Goal: Task Accomplishment & Management: Complete application form

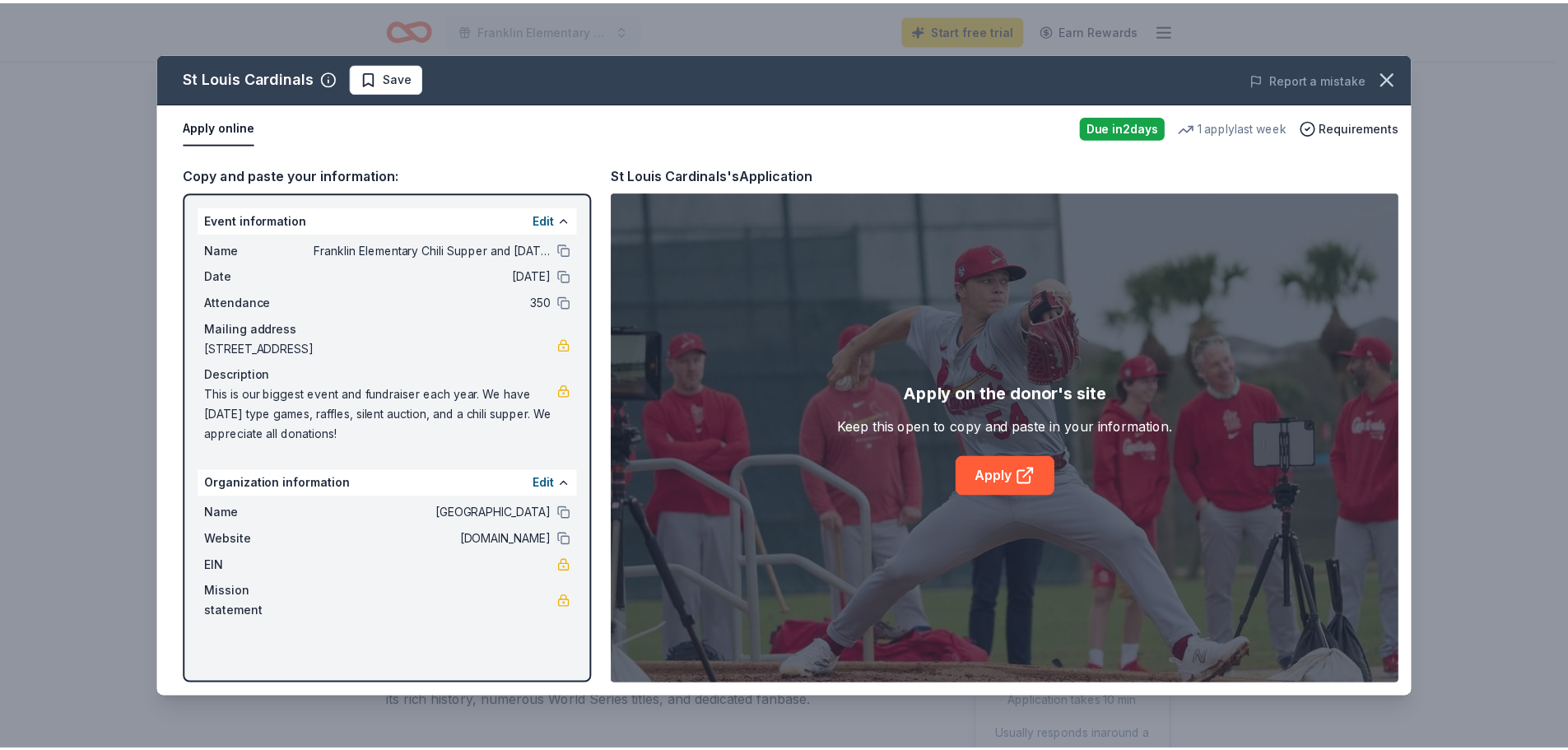
scroll to position [330, 0]
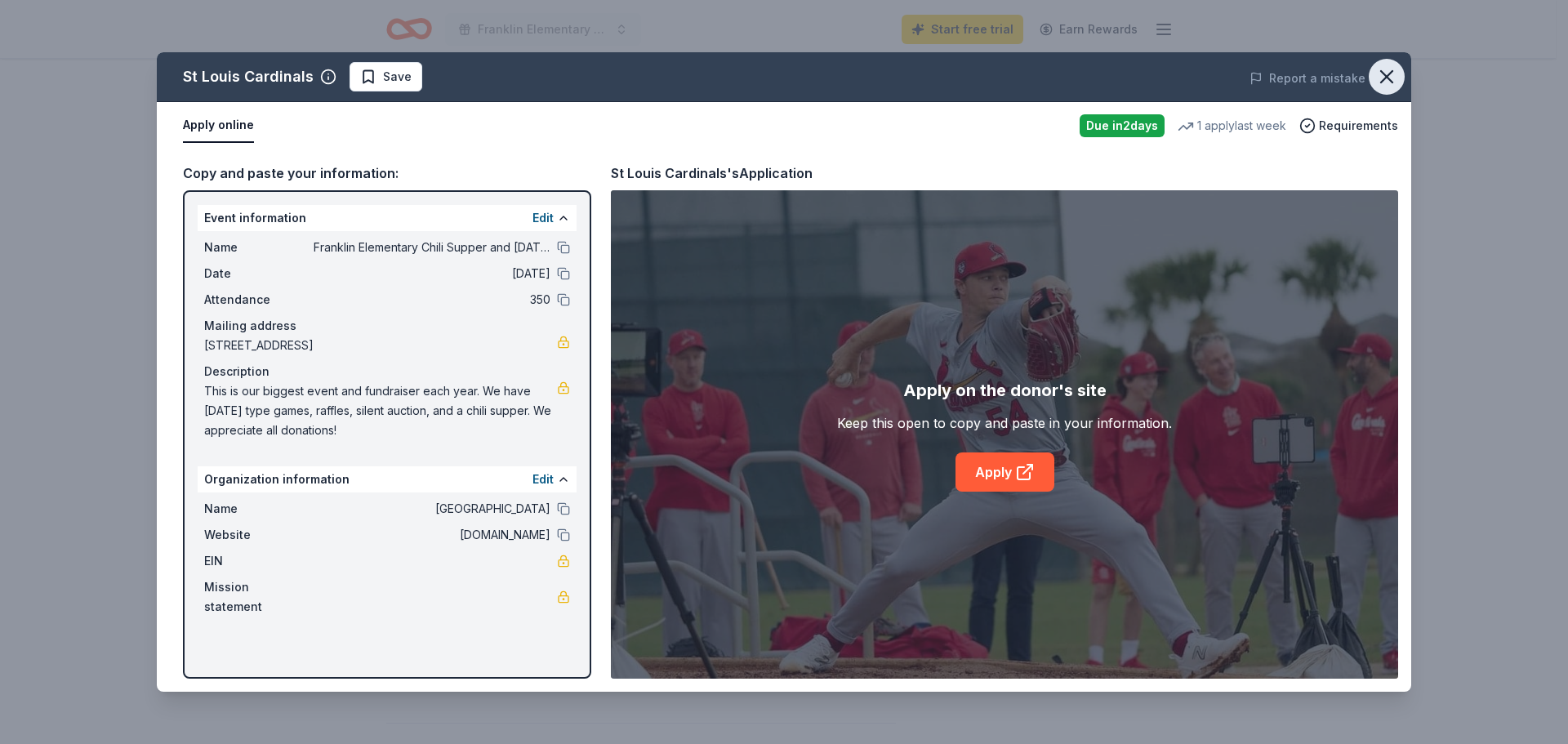
click at [1395, 75] on icon "button" at bounding box center [1387, 77] width 23 height 23
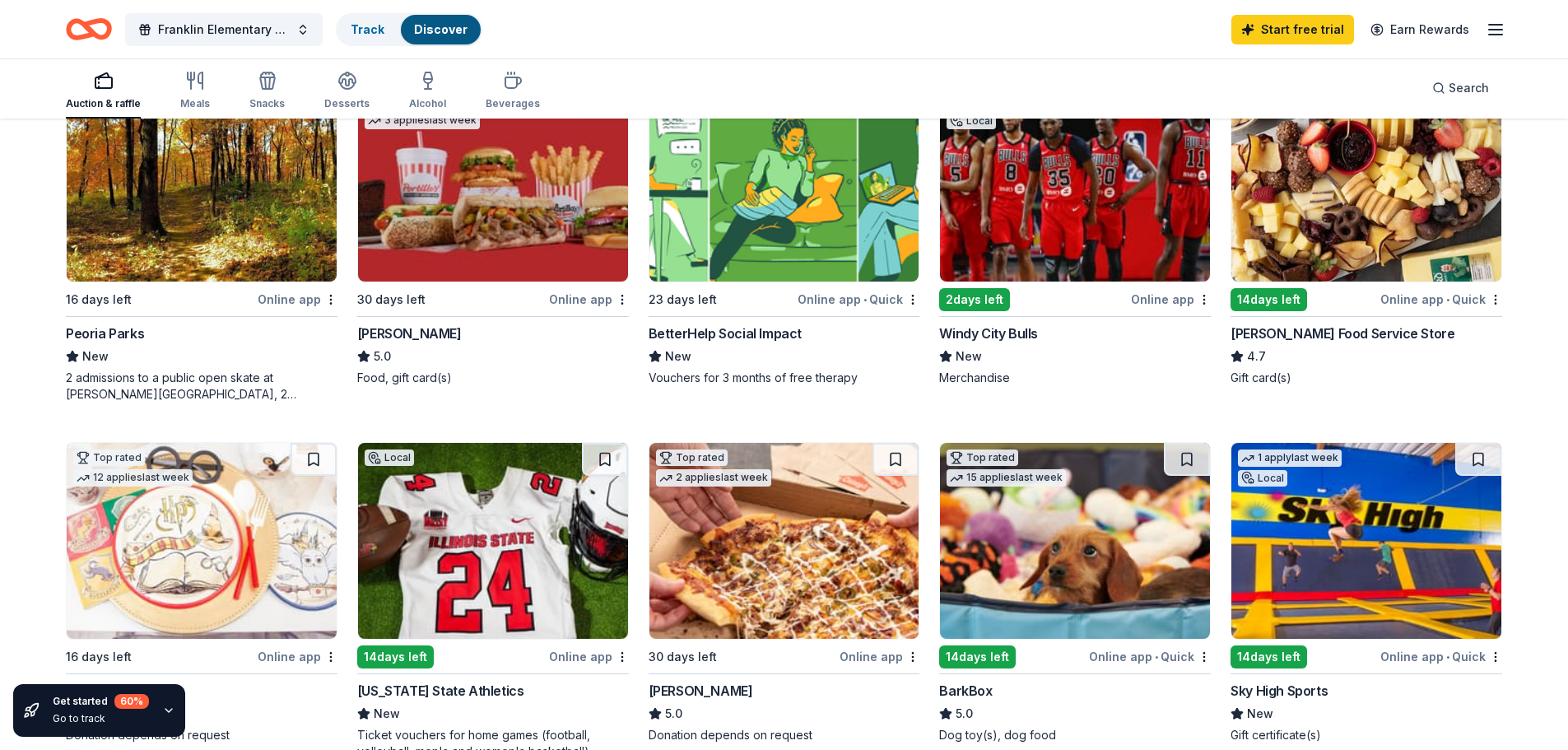
scroll to position [247, 0]
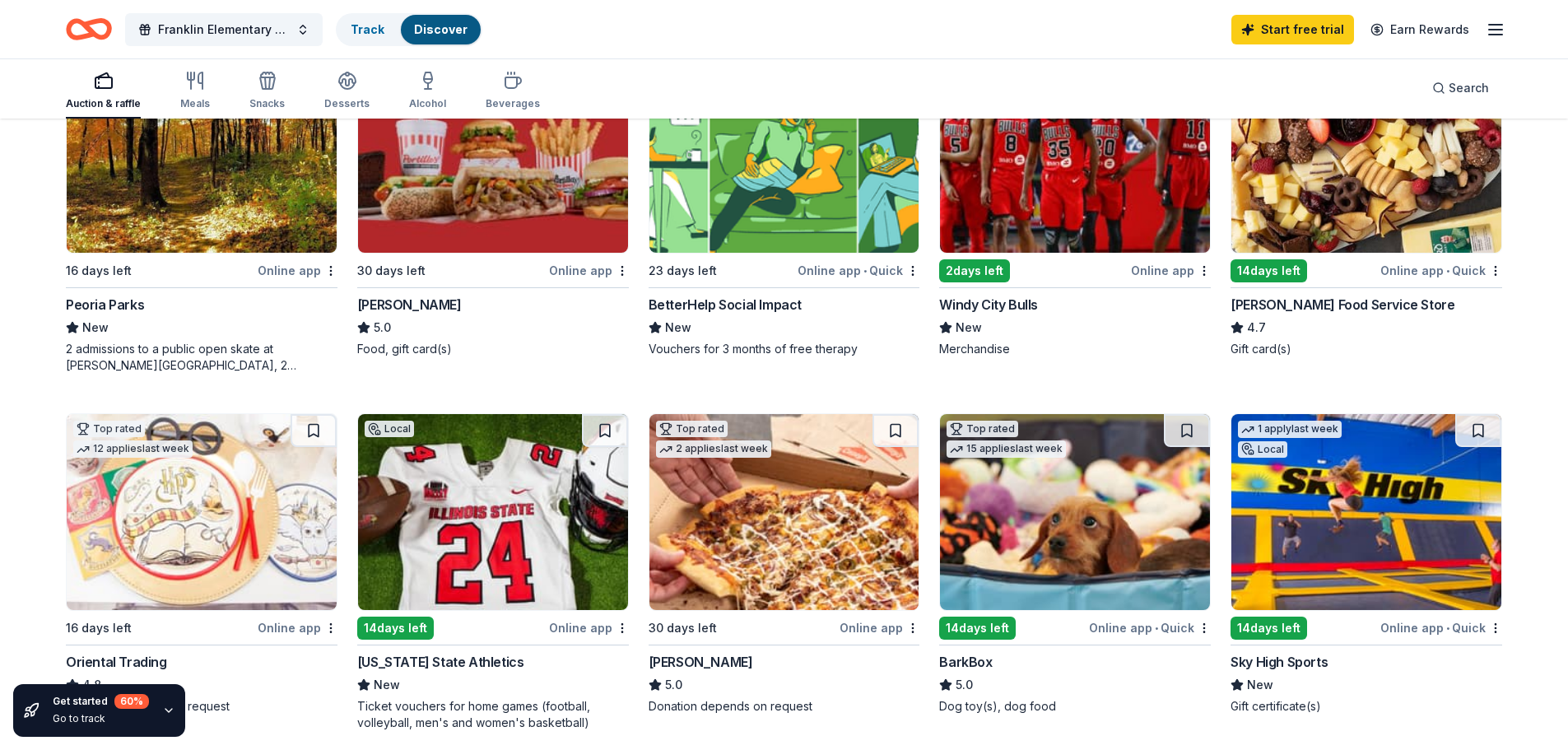
click at [1015, 303] on div "Windy City Bulls" at bounding box center [989, 305] width 99 height 20
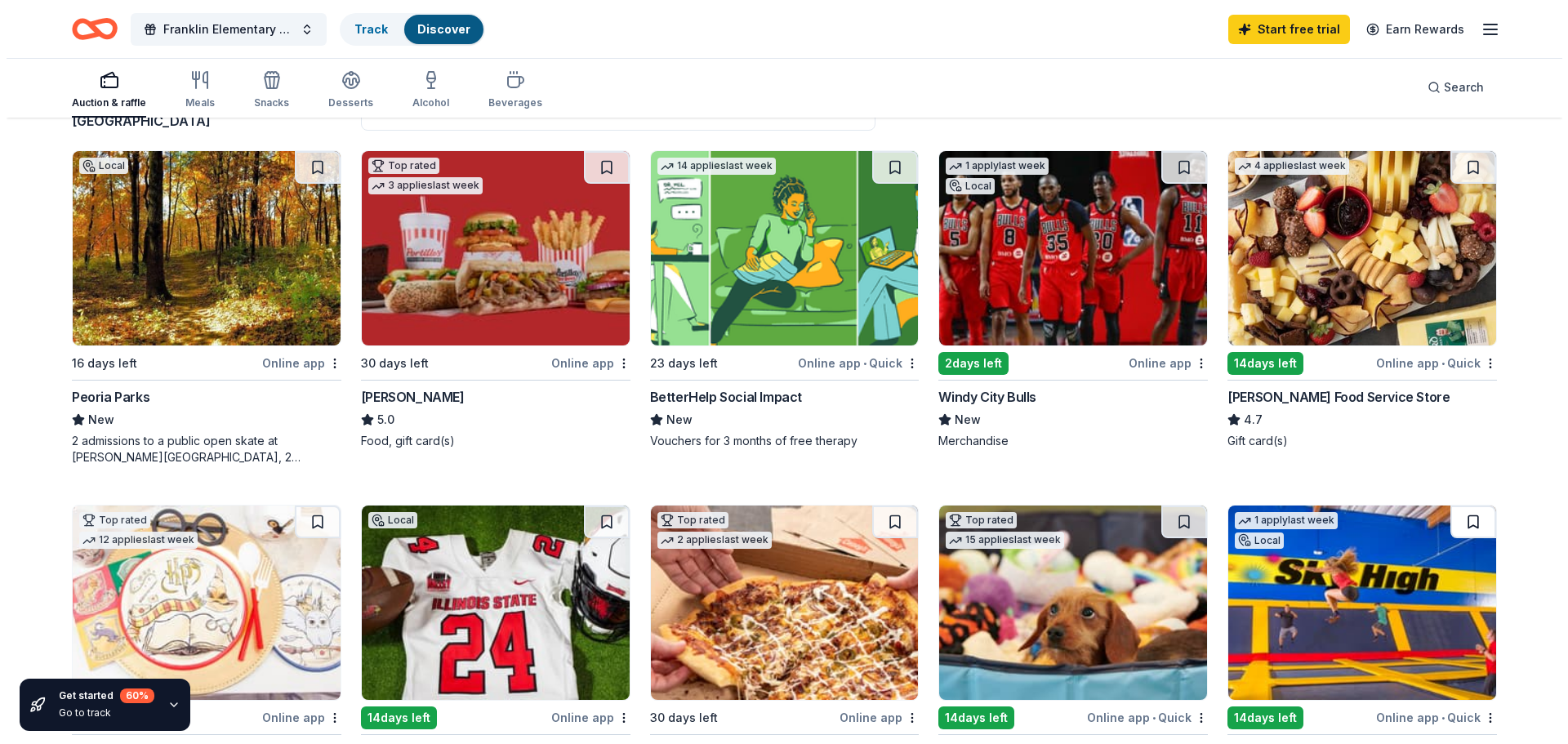
scroll to position [0, 0]
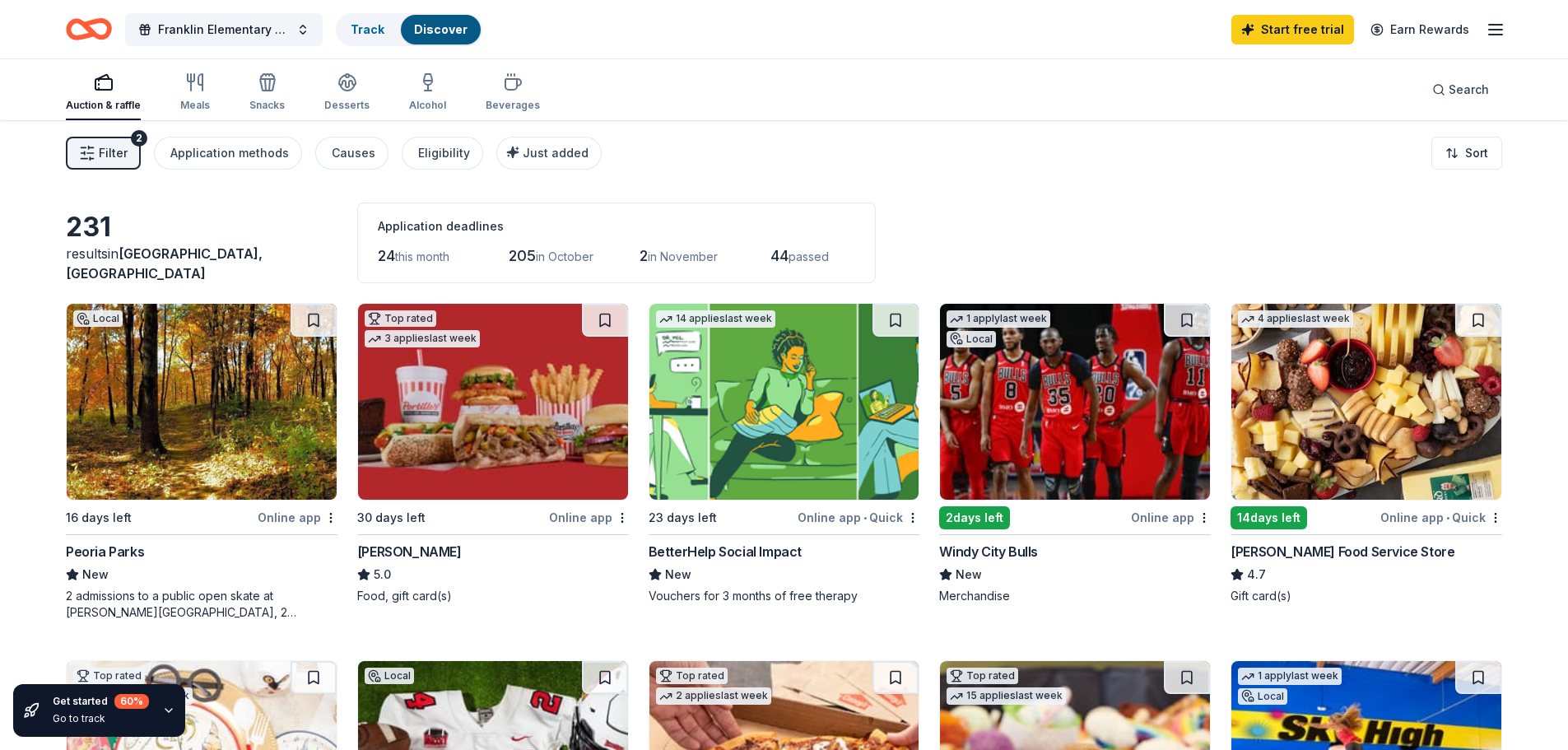
click at [108, 149] on span "Filter" at bounding box center [113, 153] width 29 height 20
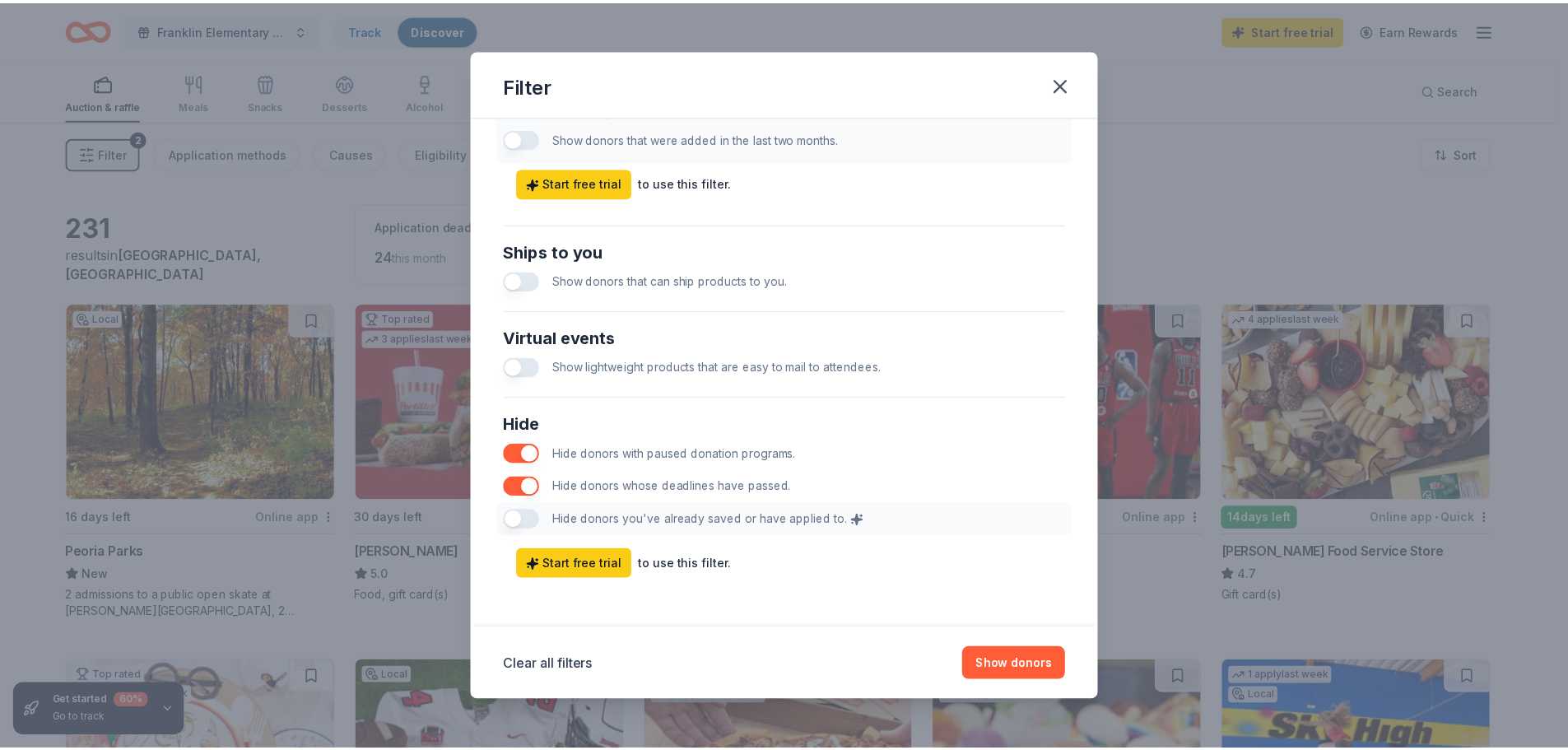
scroll to position [685, 0]
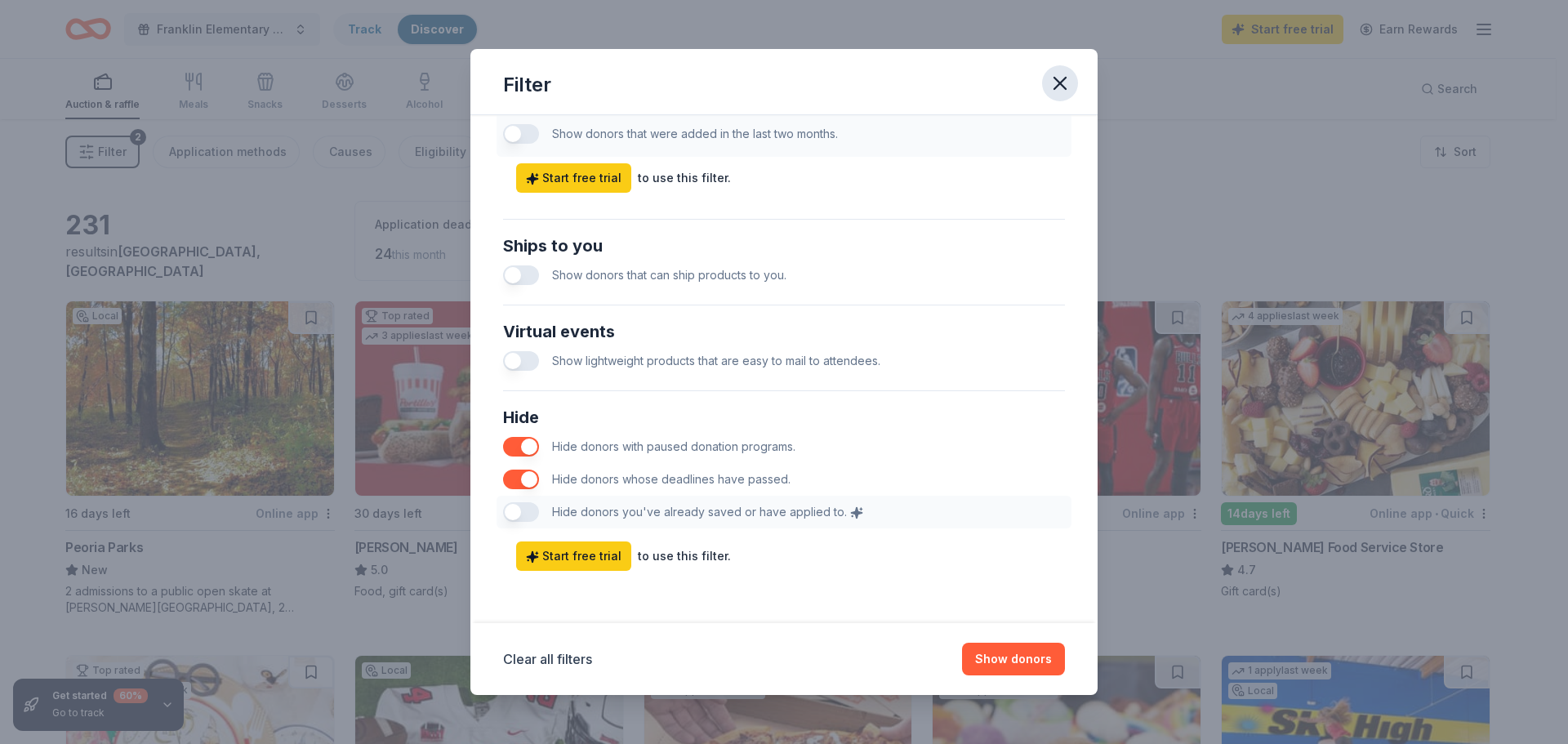
click at [1057, 87] on icon "button" at bounding box center [1060, 84] width 11 height 11
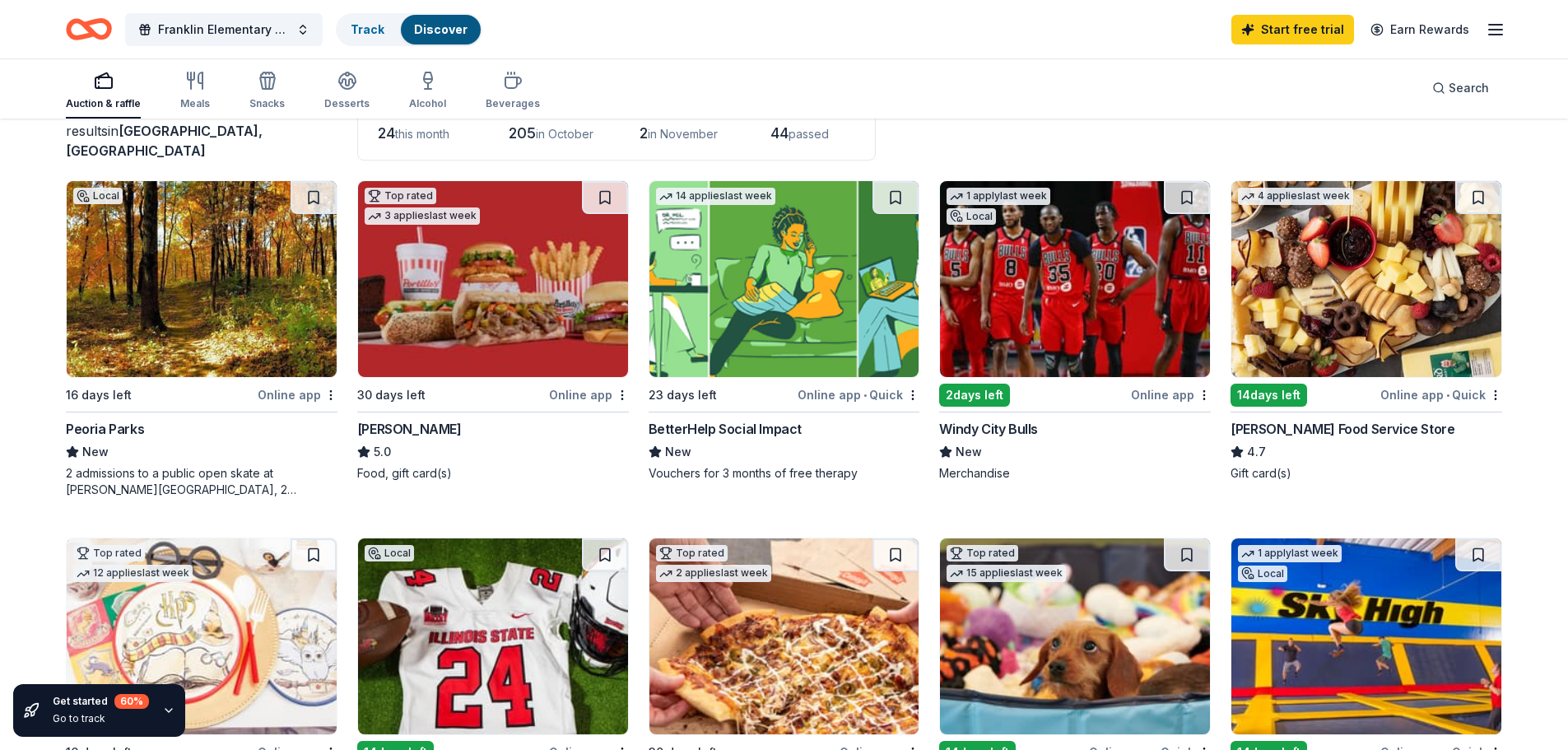
scroll to position [164, 0]
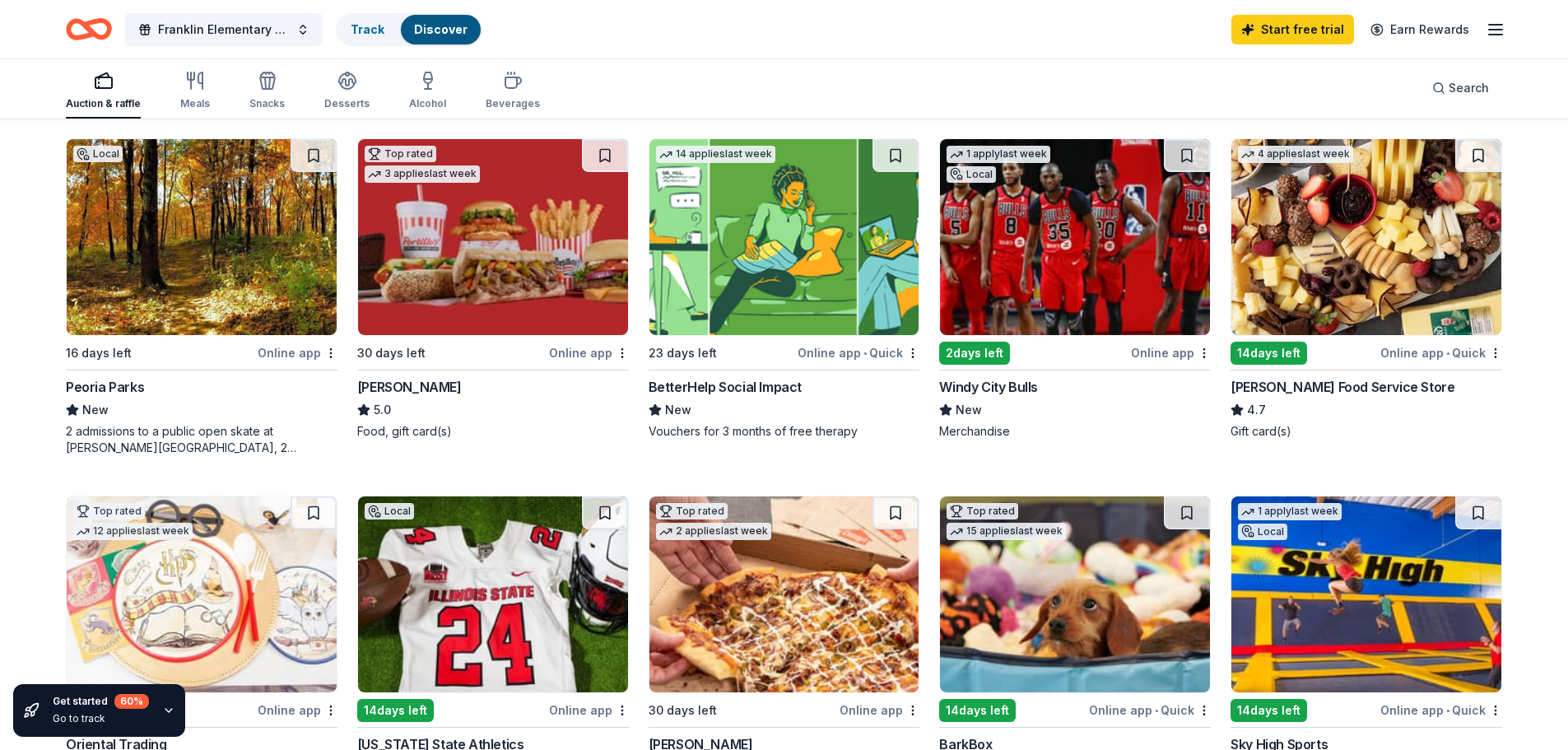
click at [1383, 274] on img at bounding box center [1366, 236] width 270 height 196
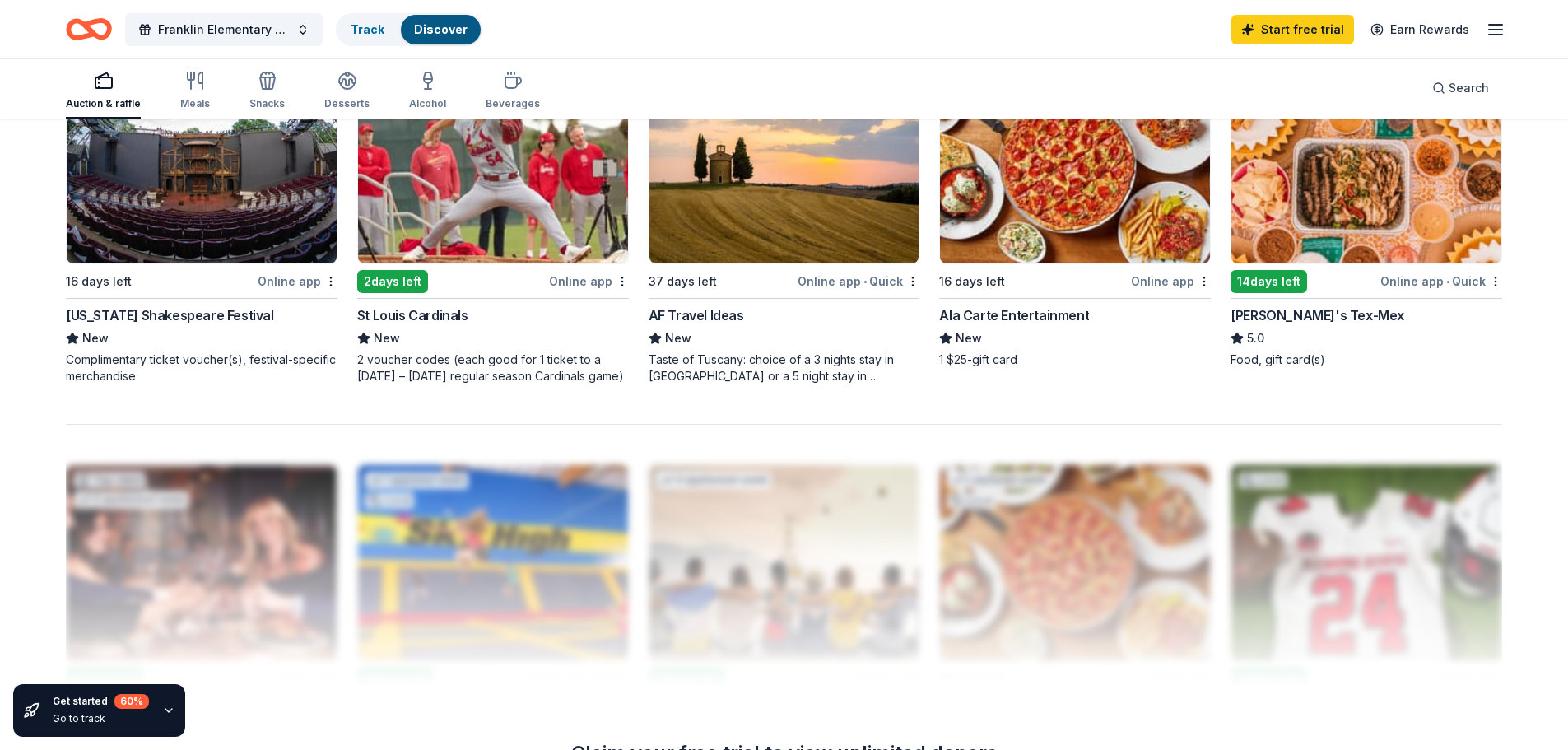
scroll to position [819, 0]
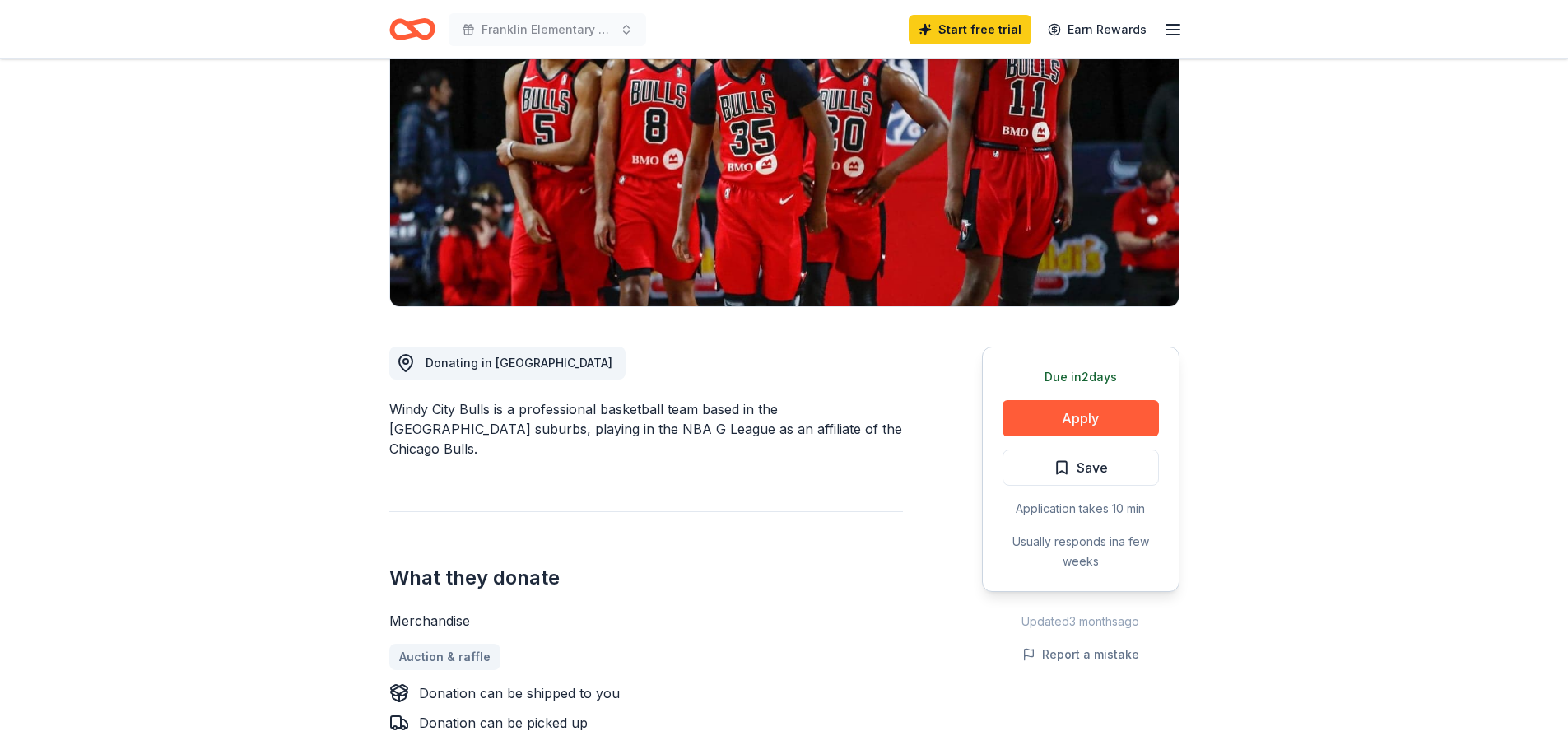
scroll to position [164, 0]
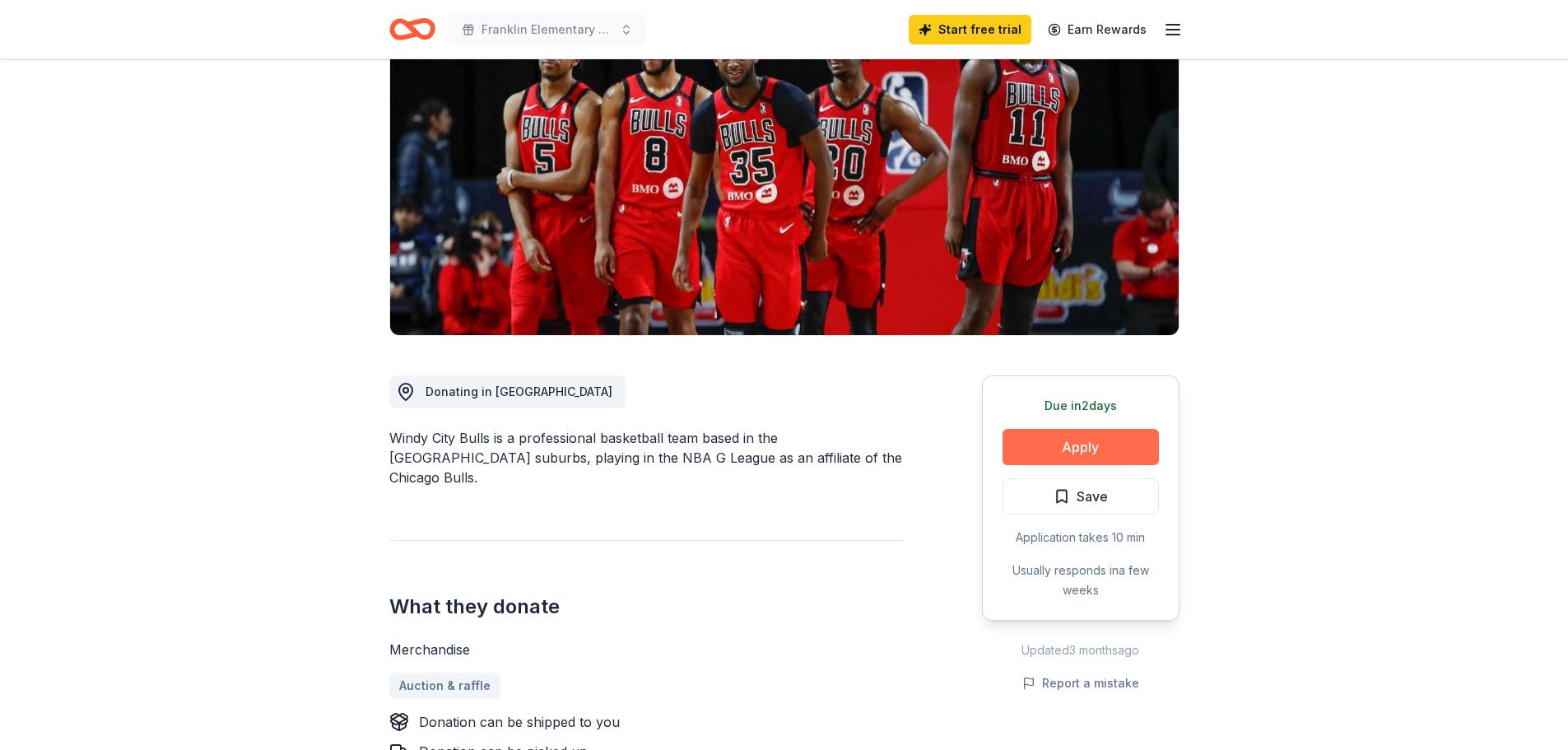
click at [1082, 448] on button "Apply" at bounding box center [1080, 447] width 156 height 36
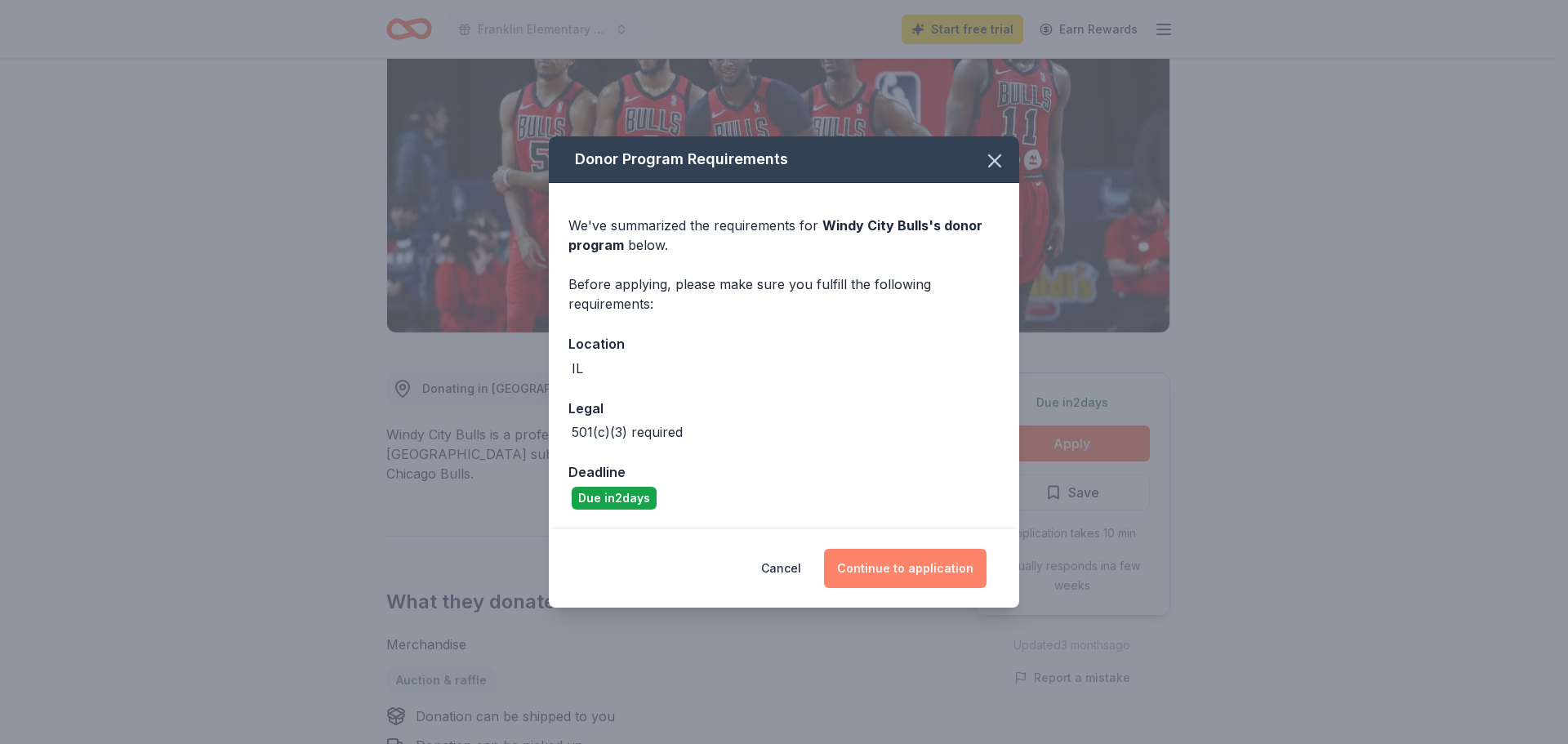
click at [901, 569] on button "Continue to application" at bounding box center [905, 569] width 162 height 39
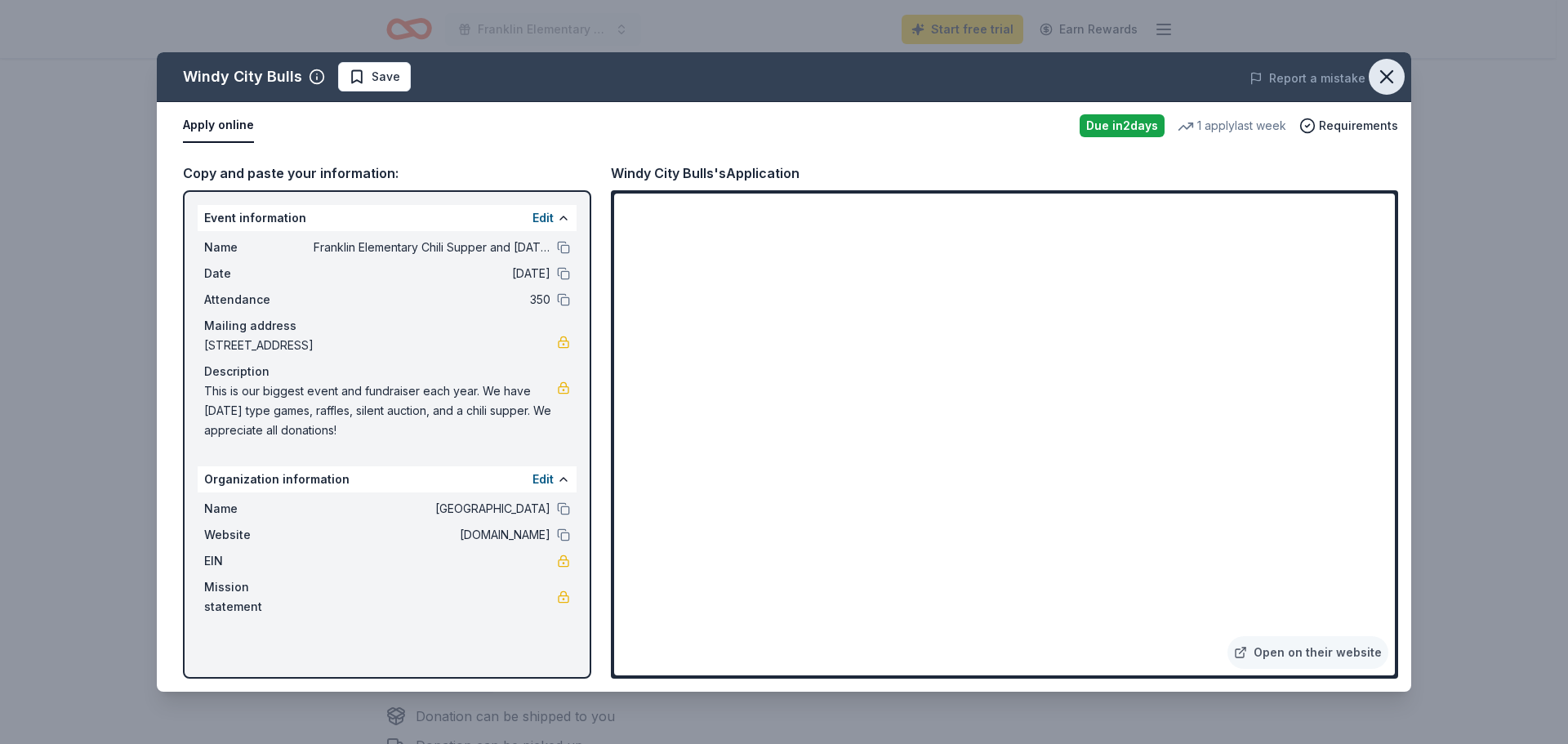
click at [1387, 78] on icon "button" at bounding box center [1387, 77] width 11 height 11
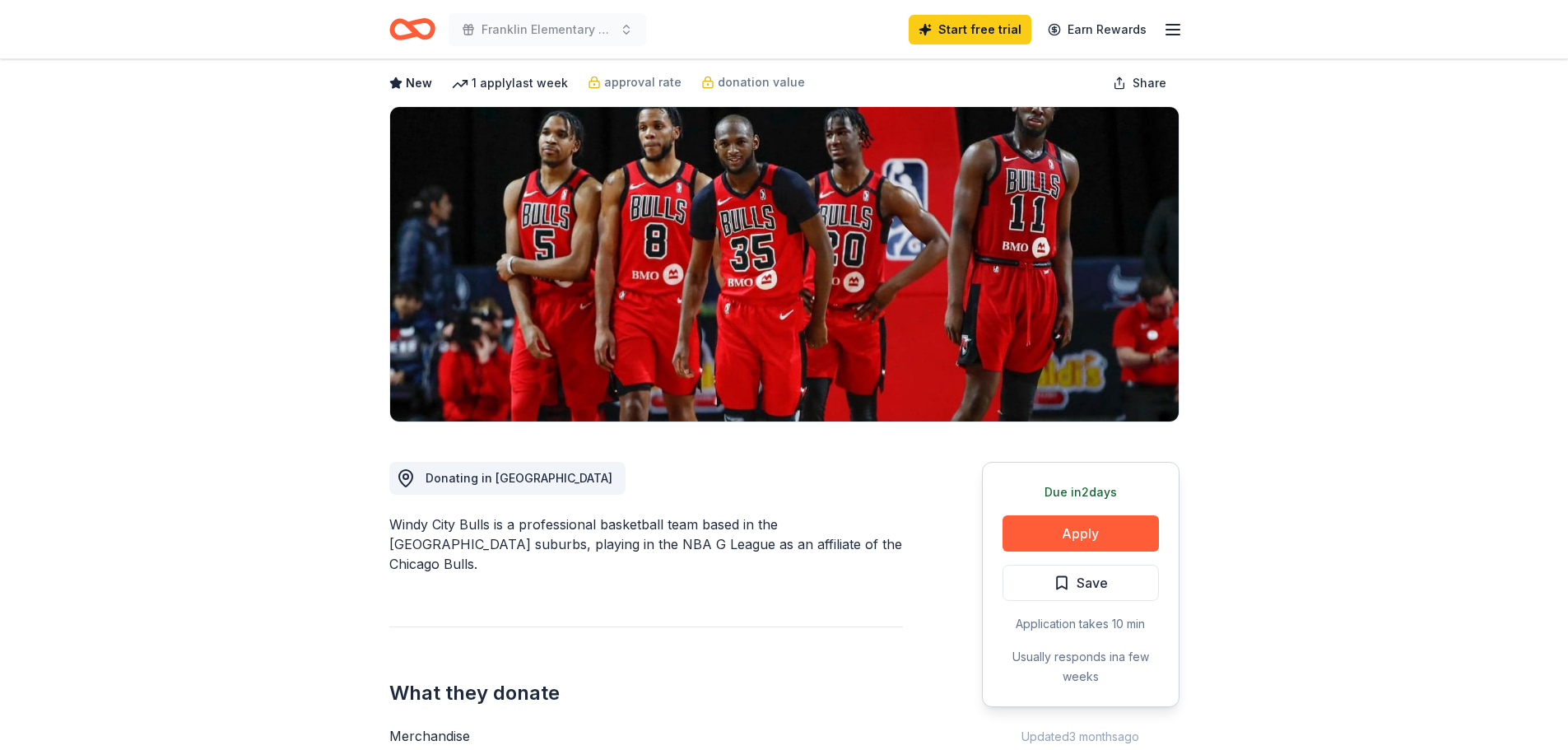
scroll to position [0, 0]
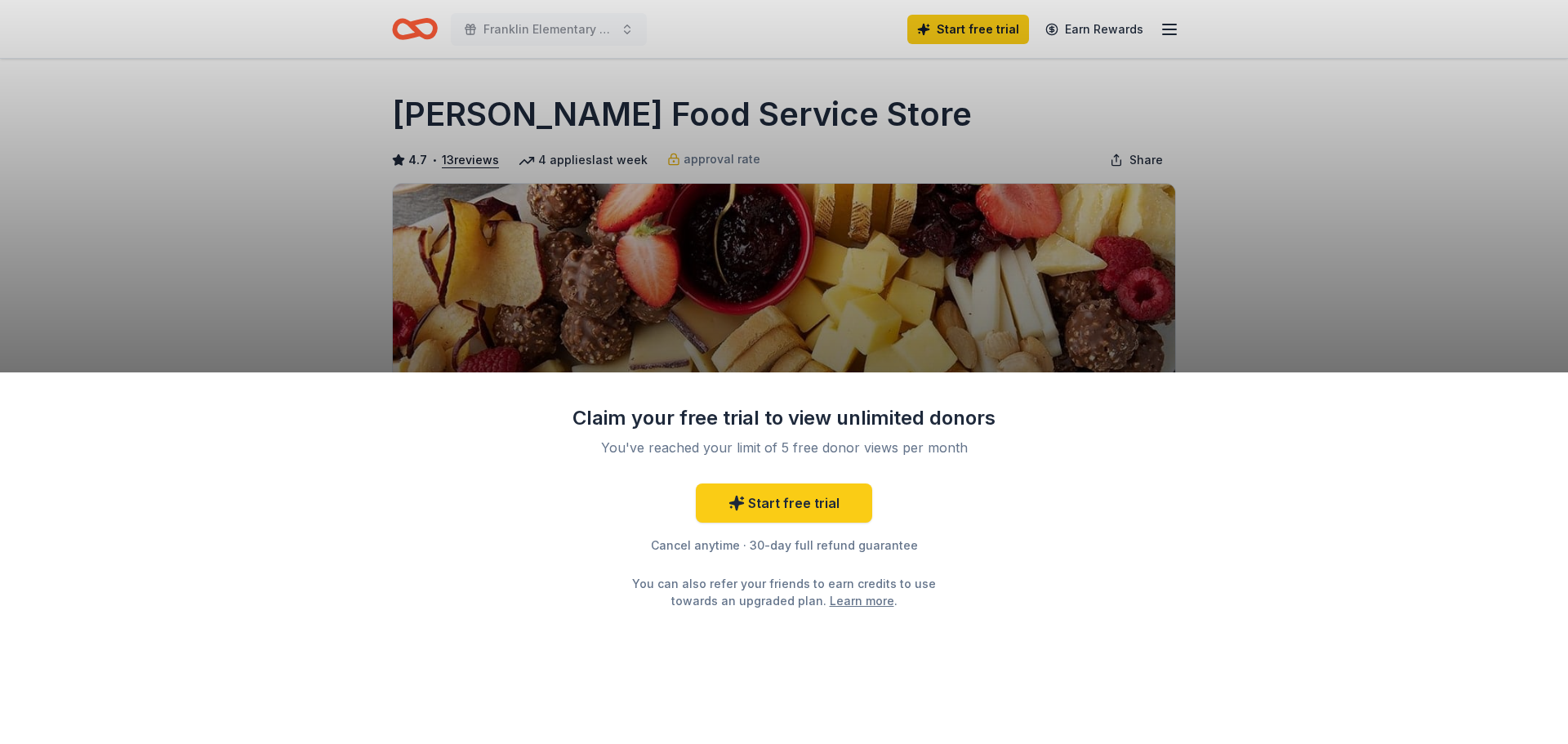
click at [1357, 333] on div "Claim your free trial to view unlimited donors You've reached your limit of 5 f…" at bounding box center [784, 372] width 1568 height 744
drag, startPoint x: 1252, startPoint y: 293, endPoint x: 1279, endPoint y: 284, distance: 28.5
click at [1252, 293] on div "Claim your free trial to view unlimited donors You've reached your limit of 5 f…" at bounding box center [784, 372] width 1568 height 744
drag, startPoint x: 1419, startPoint y: 329, endPoint x: 1413, endPoint y: 304, distance: 25.7
click at [1425, 326] on div "Claim your free trial to view unlimited donors You've reached your limit of 5 f…" at bounding box center [784, 372] width 1568 height 744
